Goal: Register for event/course

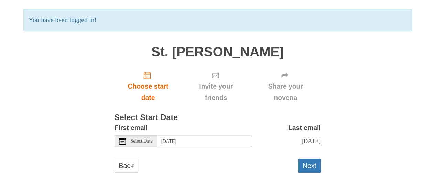
scroll to position [45, 0]
click at [181, 142] on input "[DATE]" at bounding box center [204, 141] width 95 height 12
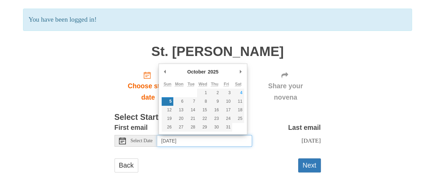
click at [181, 142] on input "[DATE]" at bounding box center [204, 141] width 95 height 12
type input "[DATE]"
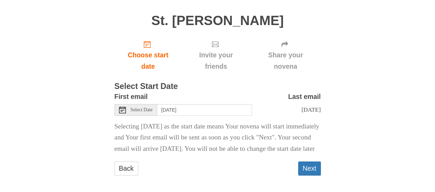
scroll to position [91, 0]
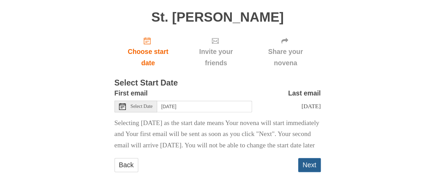
click at [310, 163] on button "Next" at bounding box center [309, 165] width 23 height 14
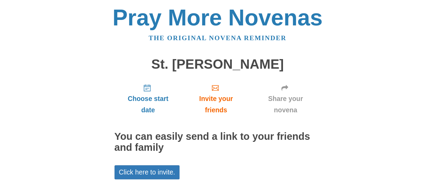
scroll to position [52, 0]
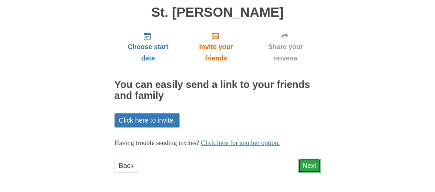
click at [308, 168] on link "Next" at bounding box center [309, 166] width 23 height 14
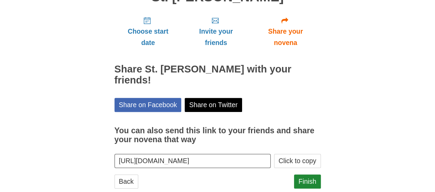
scroll to position [72, 0]
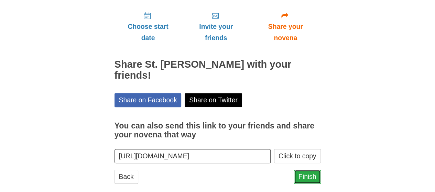
click at [309, 170] on link "Finish" at bounding box center [307, 177] width 27 height 14
